Goal: Information Seeking & Learning: Find specific fact

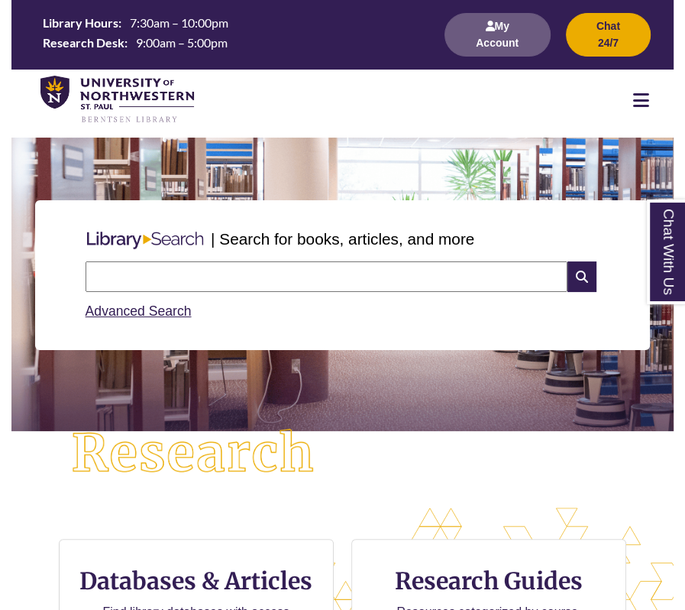
click at [345, 283] on input "text" at bounding box center [327, 276] width 482 height 31
type input "**********"
click at [274, 269] on input "text" at bounding box center [327, 276] width 482 height 31
type input "**********"
